Goal: Navigation & Orientation: Find specific page/section

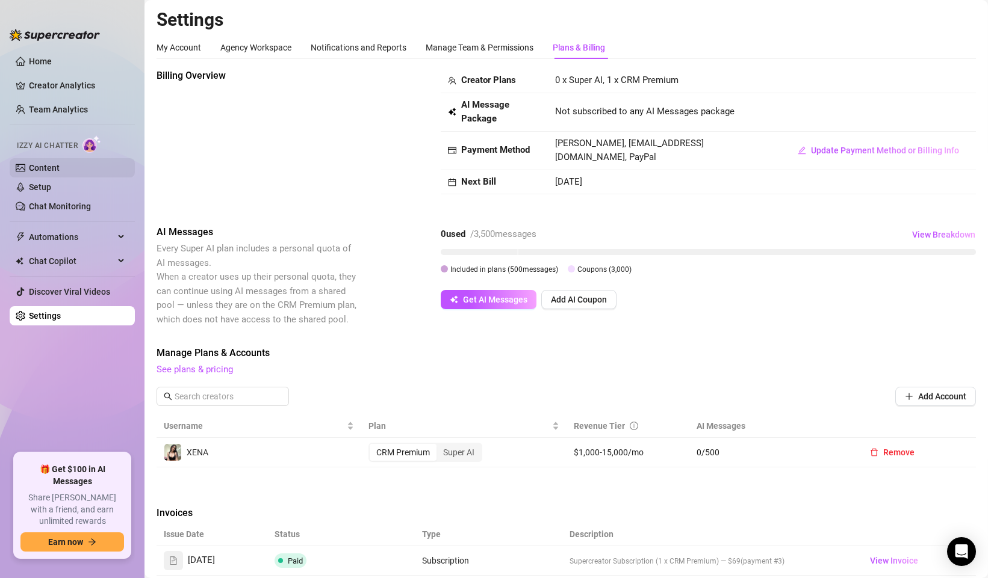
click at [33, 168] on link "Content" at bounding box center [44, 168] width 31 height 10
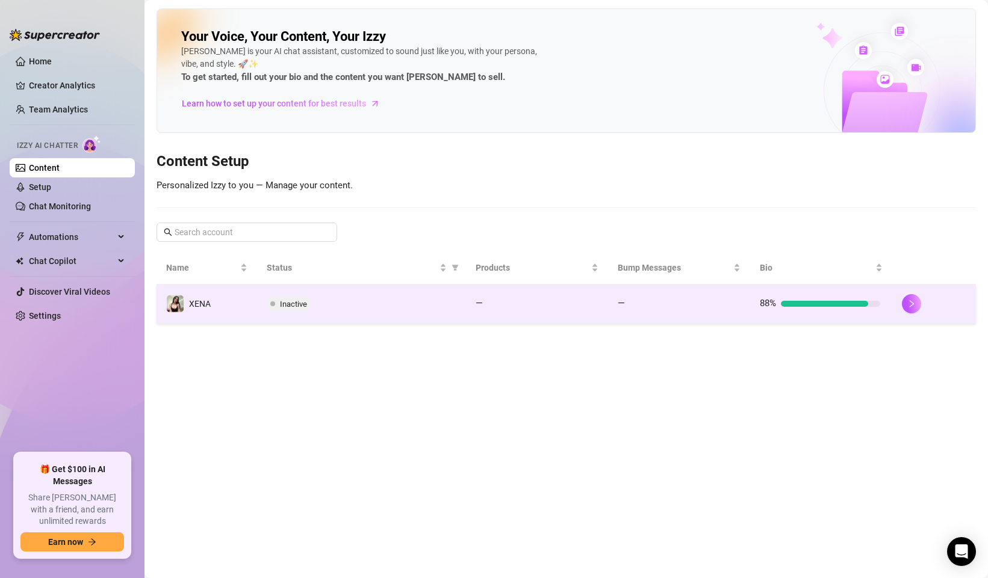
click at [459, 294] on td "Inactive" at bounding box center [361, 304] width 209 height 39
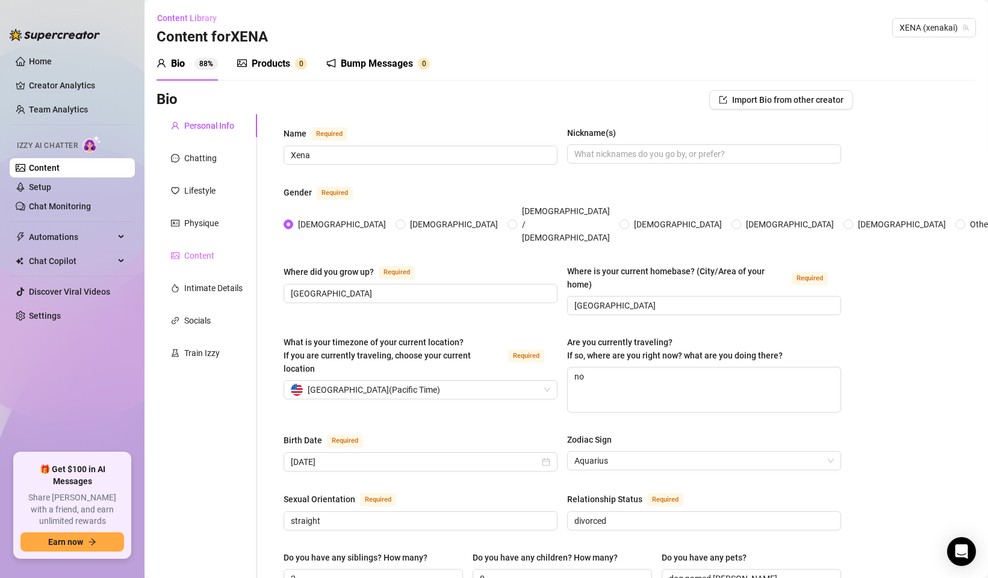
click at [213, 245] on div "Content" at bounding box center [206, 255] width 101 height 23
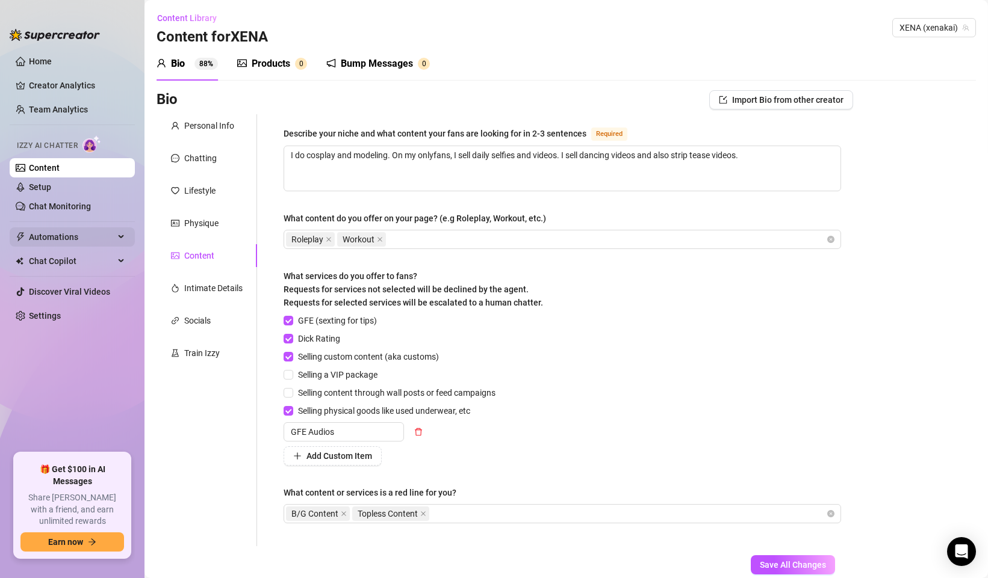
click at [78, 234] on span "Automations" at bounding box center [71, 237] width 85 height 19
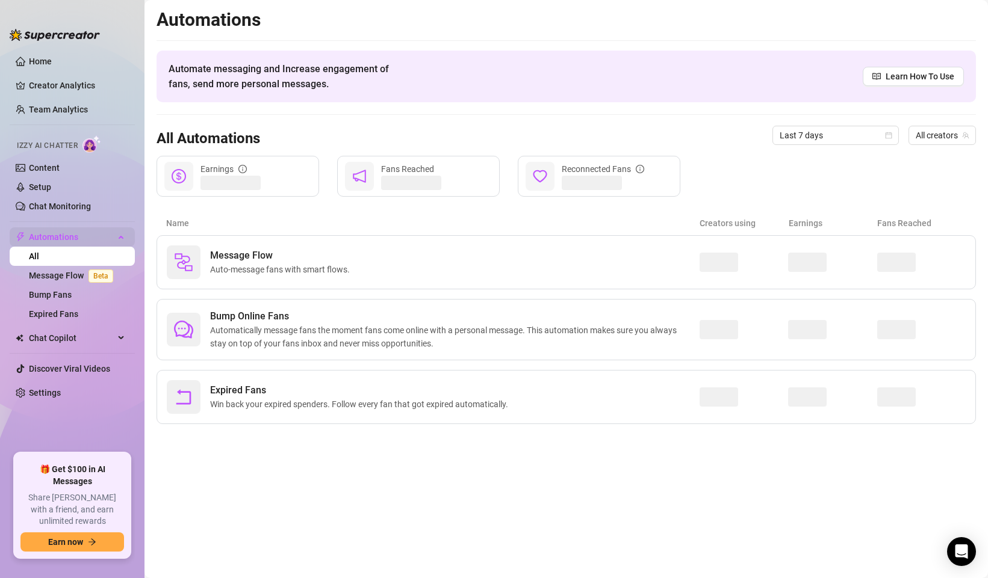
click at [78, 234] on span "Automations" at bounding box center [71, 237] width 85 height 19
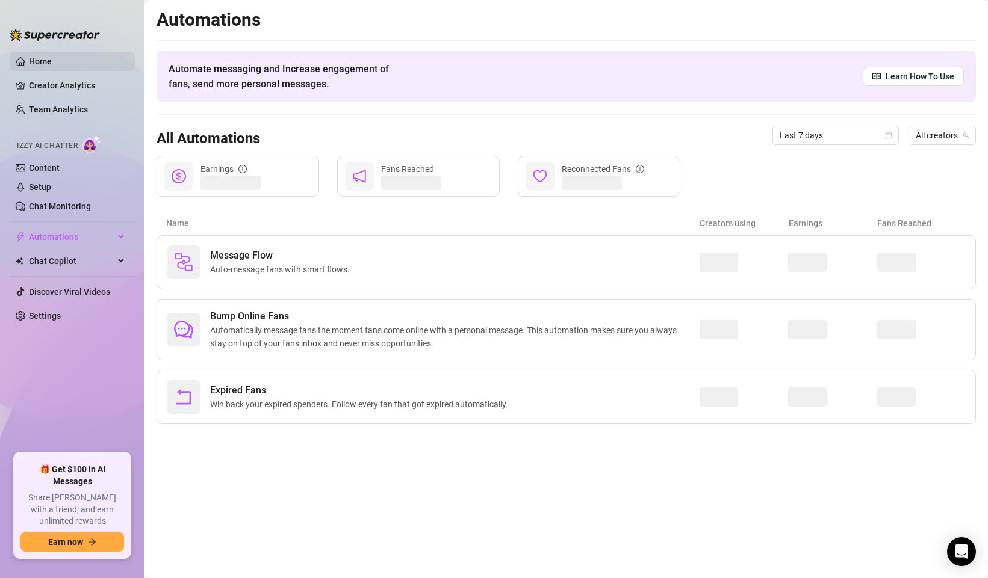
click at [49, 58] on link "Home" at bounding box center [40, 62] width 23 height 10
